Goal: Task Accomplishment & Management: Use online tool/utility

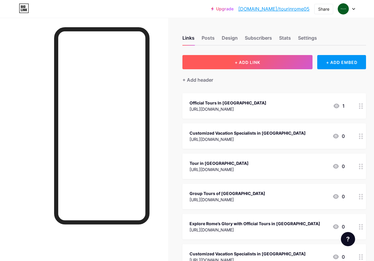
click at [274, 64] on button "+ ADD LINK" at bounding box center [247, 62] width 130 height 14
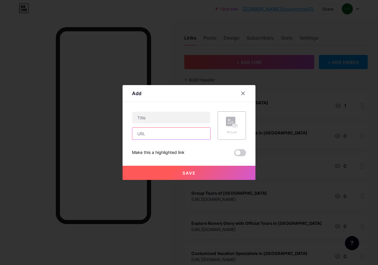
drag, startPoint x: 160, startPoint y: 136, endPoint x: 160, endPoint y: 132, distance: 4.7
click at [160, 136] on input "text" at bounding box center [171, 134] width 78 height 12
paste input "[URL][DOMAIN_NAME]"
type input "[URL][DOMAIN_NAME]"
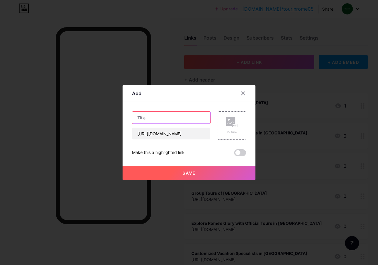
click at [158, 118] on input "text" at bounding box center [171, 118] width 78 height 12
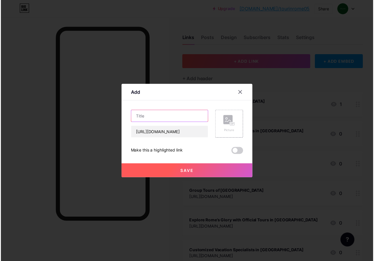
scroll to position [0, 0]
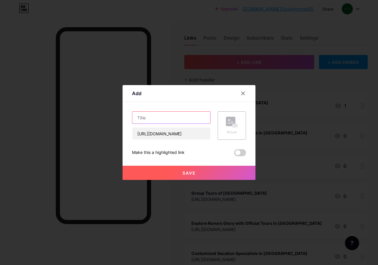
paste input "rome wedding"
type input "rome wedding"
click at [189, 175] on span "Save" at bounding box center [189, 173] width 13 height 5
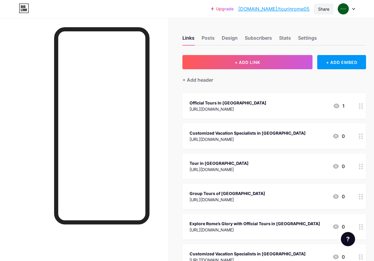
click at [320, 4] on div "Share" at bounding box center [323, 9] width 19 height 10
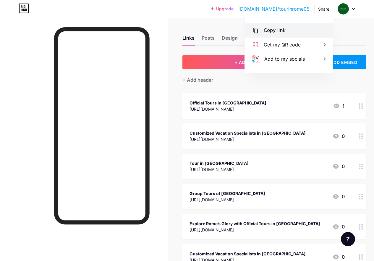
click at [294, 30] on div "Copy link" at bounding box center [289, 30] width 88 height 14
